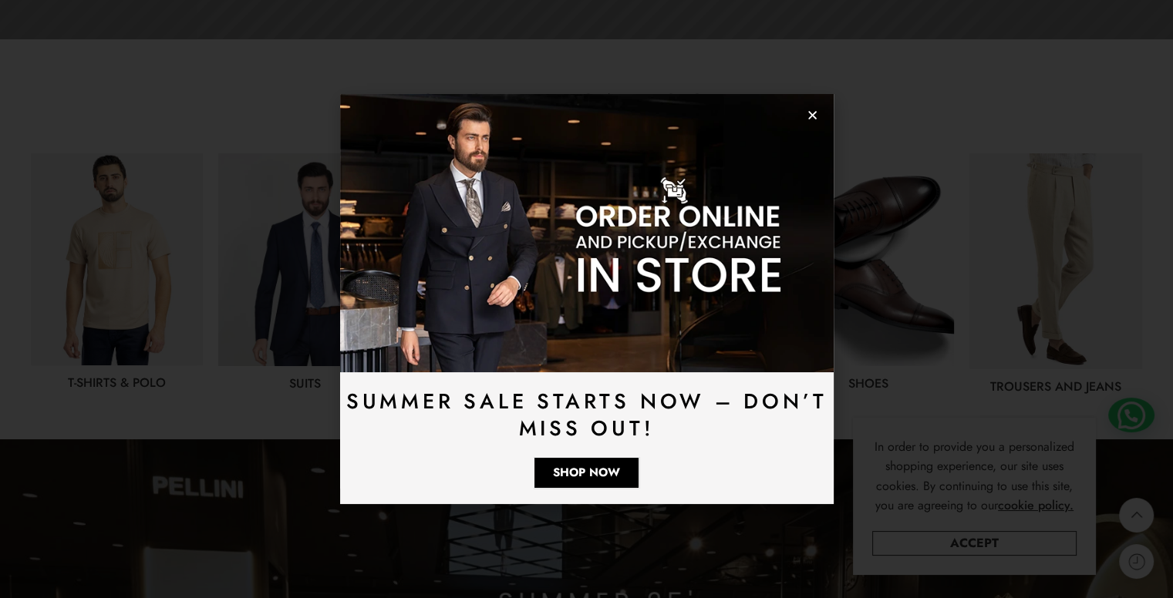
scroll to position [771, 0]
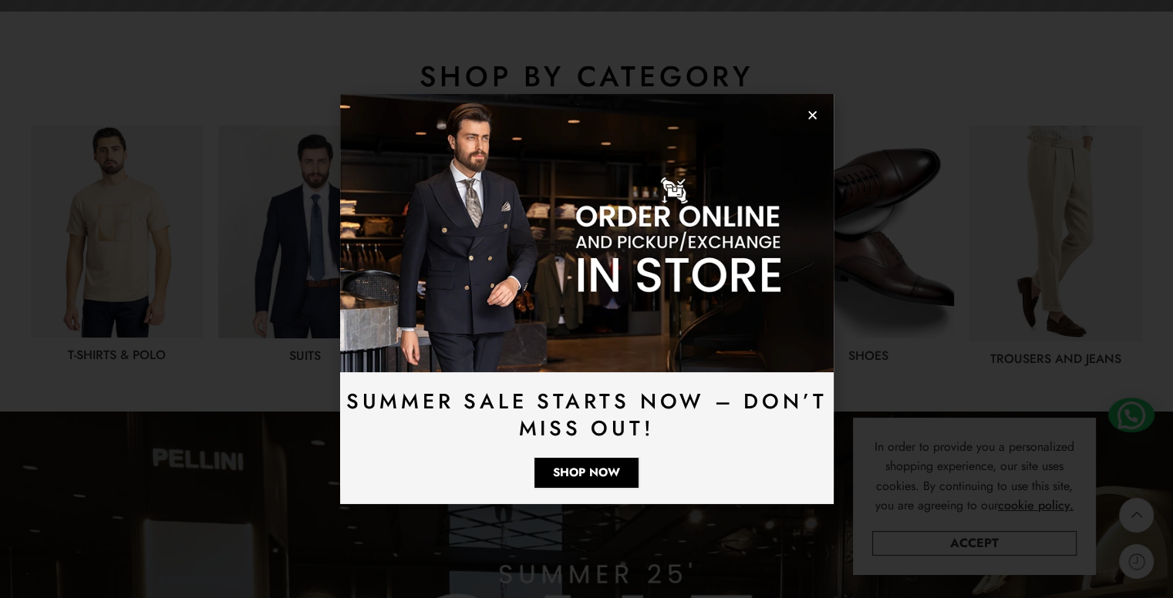
click at [809, 110] on icon "Close" at bounding box center [812, 115] width 12 height 12
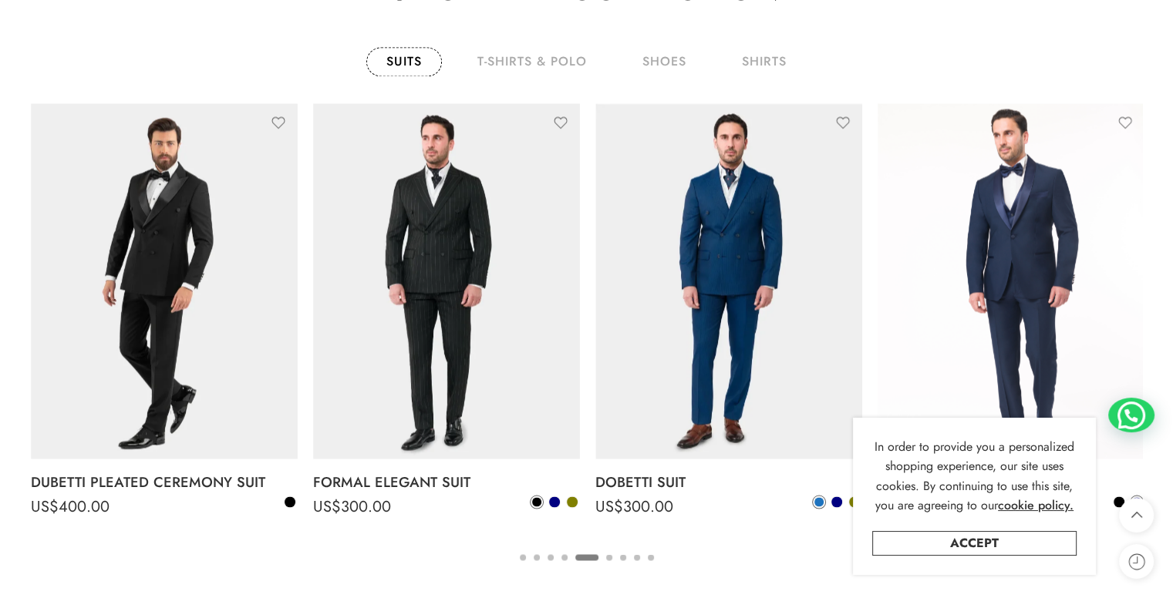
scroll to position [2553, 0]
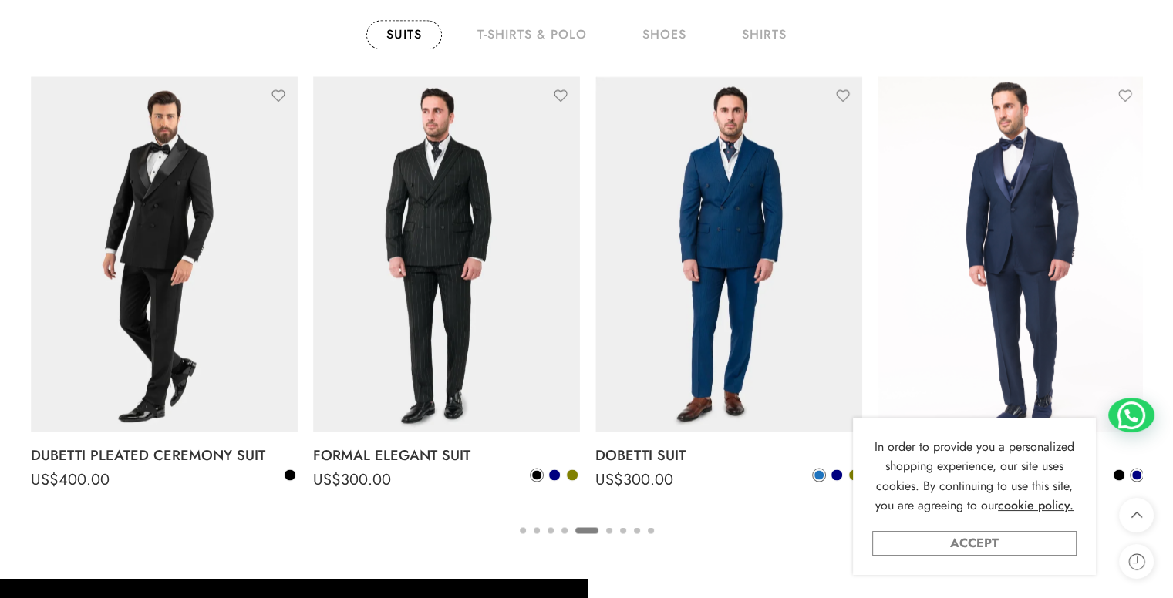
click at [1061, 545] on link "Accept" at bounding box center [974, 543] width 204 height 25
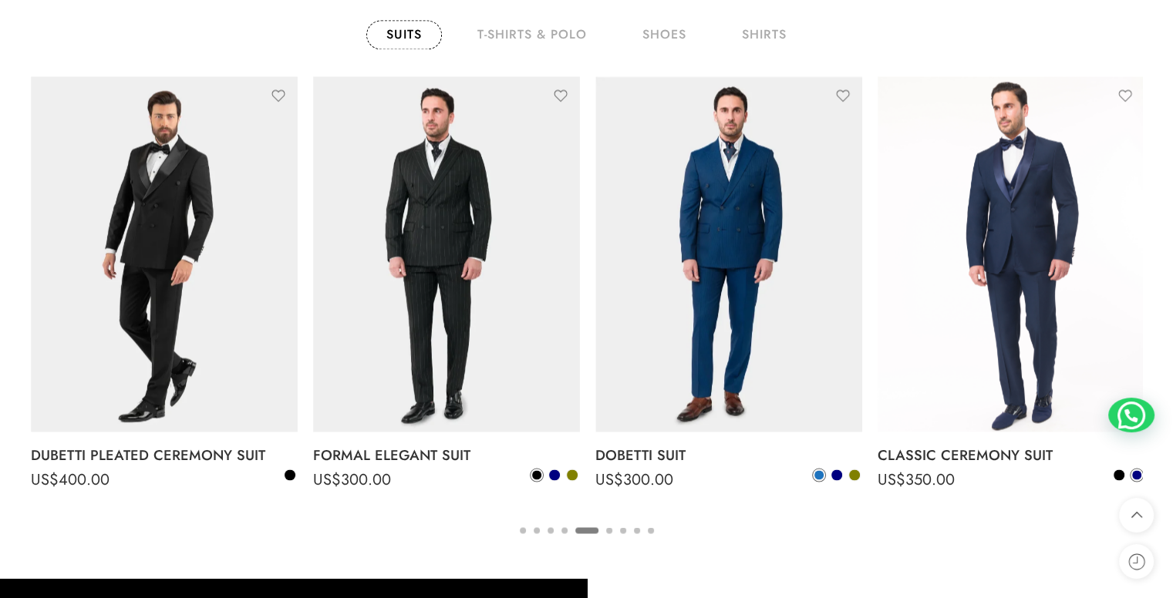
click at [601, 531] on ul "1 2 3 4 5 6 7 8 9" at bounding box center [586, 530] width 1111 height 20
click at [606, 529] on button "6" at bounding box center [609, 543] width 6 height 32
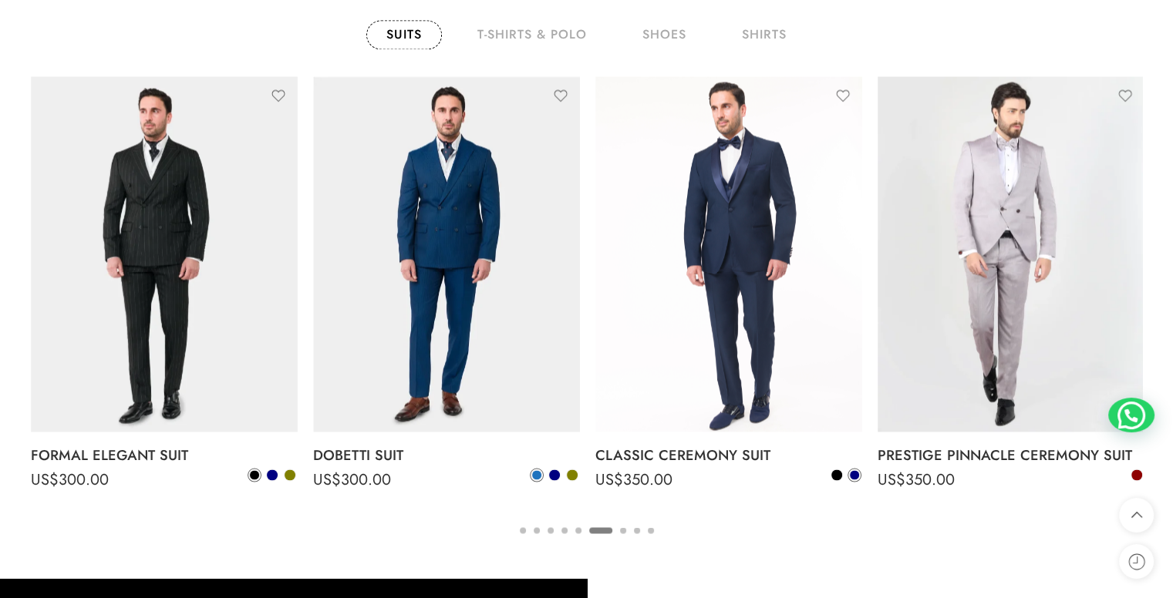
click at [616, 525] on ul "1 2 3 4 5 6 7 8 9" at bounding box center [586, 530] width 1111 height 20
click at [621, 527] on button "7" at bounding box center [623, 543] width 6 height 32
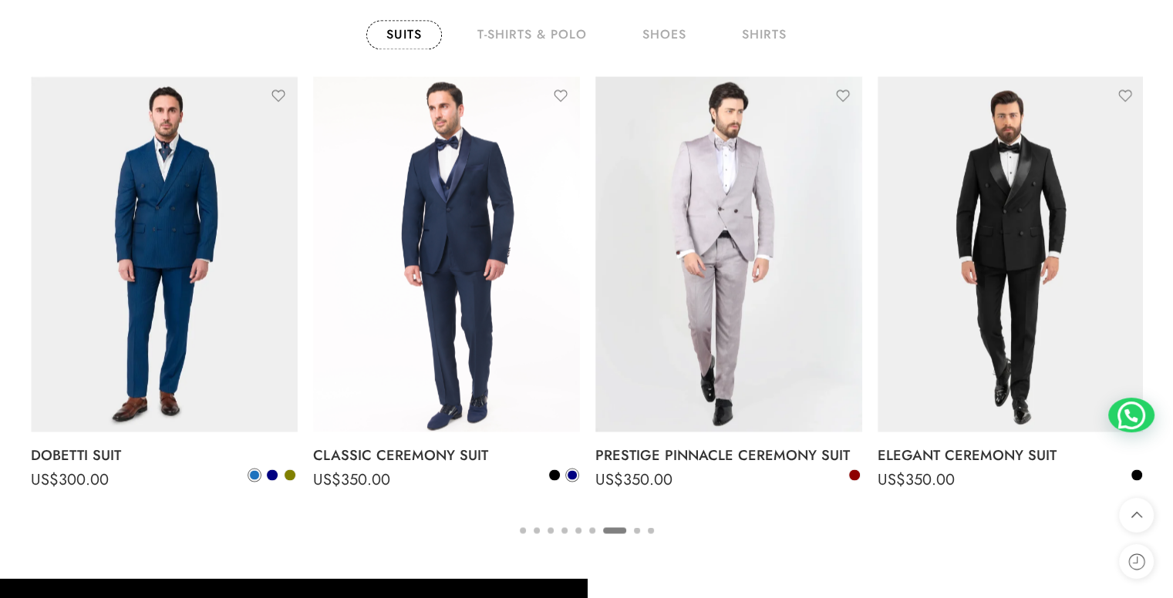
click at [629, 530] on ul "1 2 3 4 5 6 7 8 9" at bounding box center [586, 530] width 1111 height 20
click at [634, 530] on button "8" at bounding box center [637, 543] width 6 height 32
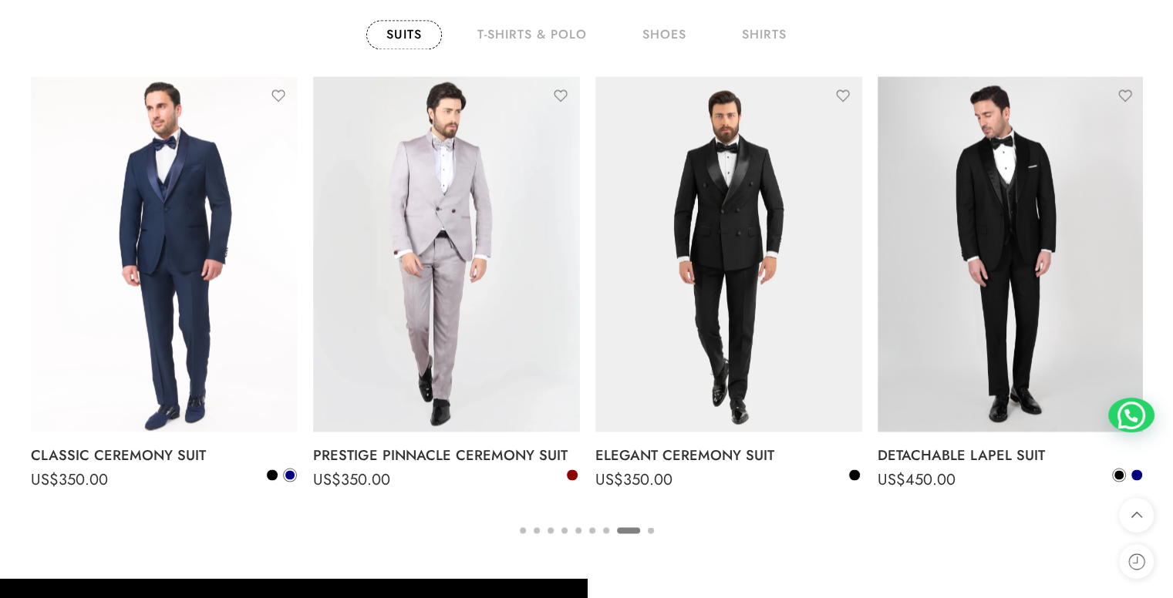
click at [648, 530] on button "9" at bounding box center [651, 543] width 6 height 32
